Goal: Task Accomplishment & Management: Use online tool/utility

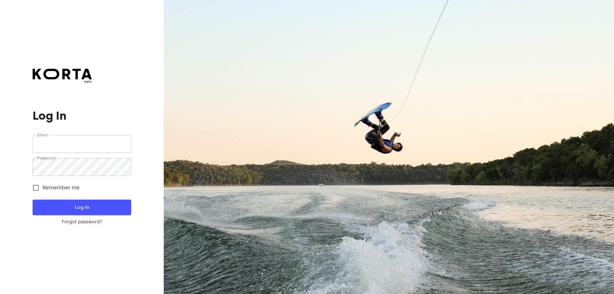
type input "[EMAIL_ADDRESS][DOMAIN_NAME]"
click at [79, 207] on span "Log In" at bounding box center [82, 207] width 78 height 8
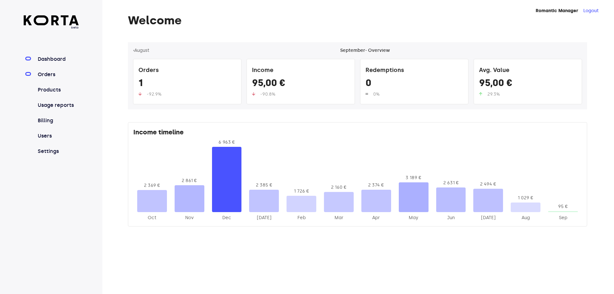
click at [55, 75] on link "Orders" at bounding box center [57, 75] width 43 height 8
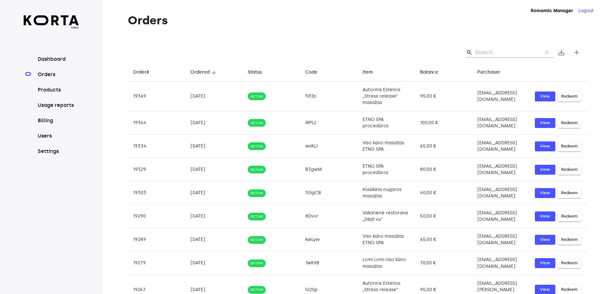
click at [473, 49] on div "search clear" at bounding box center [510, 52] width 88 height 10
click at [487, 48] on input "Search" at bounding box center [506, 52] width 62 height 10
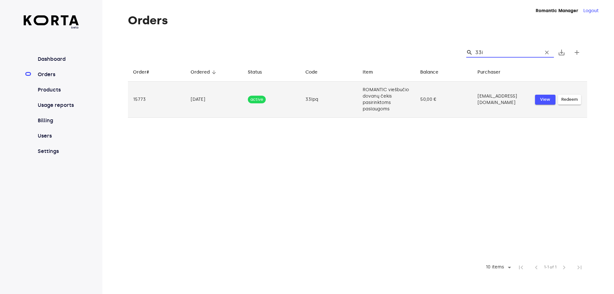
type input "33i"
click at [544, 100] on span "View" at bounding box center [545, 99] width 14 height 7
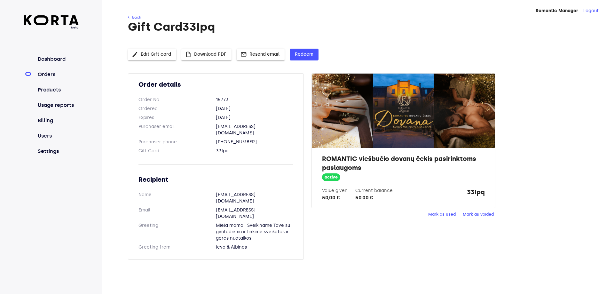
click at [212, 48] on div "← Back Gift Card 33Ipq edit Edit Gift card insert_drive_file Download PDF mail …" at bounding box center [347, 140] width 491 height 253
click at [210, 51] on span "insert_drive_file Download PDF" at bounding box center [206, 54] width 40 height 8
click at [310, 57] on span "Redeem" at bounding box center [304, 54] width 19 height 8
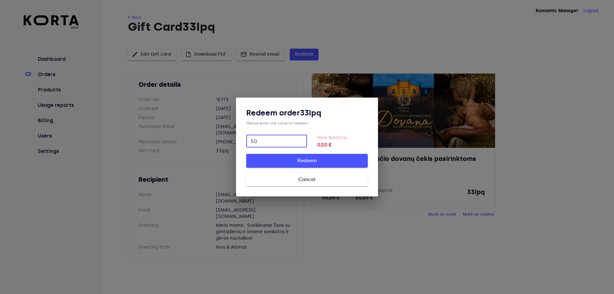
type input "50"
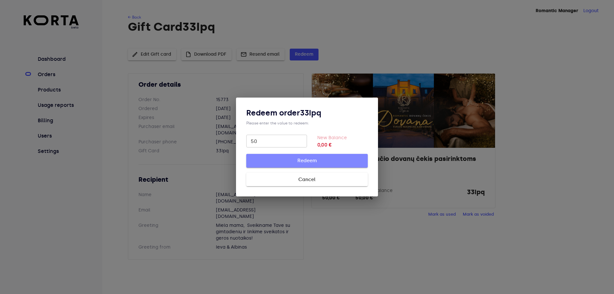
click at [291, 159] on span "Redeem" at bounding box center [306, 160] width 101 height 8
